Goal: Find contact information: Find contact information

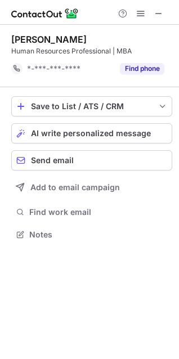
scroll to position [226, 179]
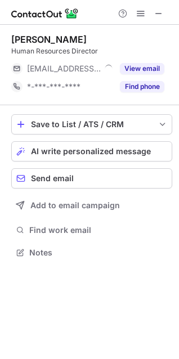
scroll to position [244, 179]
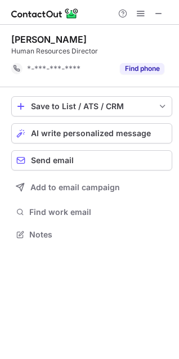
scroll to position [226, 179]
drag, startPoint x: 70, startPoint y: 40, endPoint x: 13, endPoint y: 38, distance: 56.3
click at [13, 38] on div "Allison Griffin" at bounding box center [91, 39] width 161 height 11
click at [17, 38] on div "Allison Griffin" at bounding box center [48, 39] width 75 height 11
drag, startPoint x: 78, startPoint y: 31, endPoint x: 12, endPoint y: 38, distance: 66.7
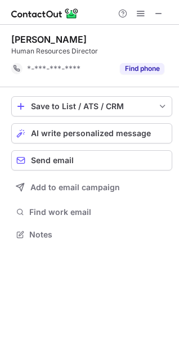
click at [12, 38] on div "Allison Griffin Human Resources Director *-***-***-**** Find phone" at bounding box center [91, 56] width 161 height 62
copy div "Allison Griffin"
click at [157, 11] on span at bounding box center [158, 13] width 9 height 9
